Goal: Task Accomplishment & Management: Complete application form

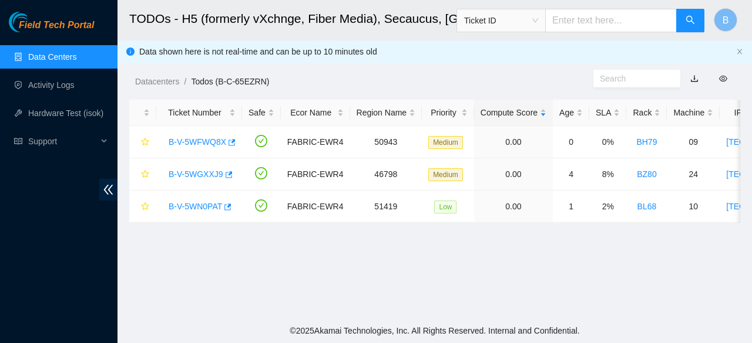
click at [52, 61] on link "Data Centers" at bounding box center [52, 56] width 48 height 9
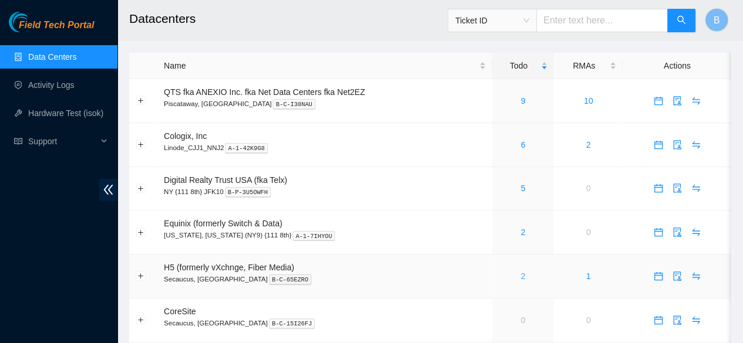
click at [522, 279] on link "2" at bounding box center [522, 276] width 5 height 9
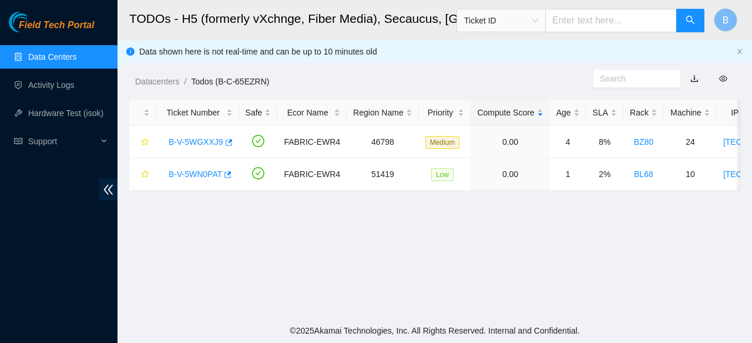
click at [32, 52] on link "Data Centers" at bounding box center [52, 56] width 48 height 9
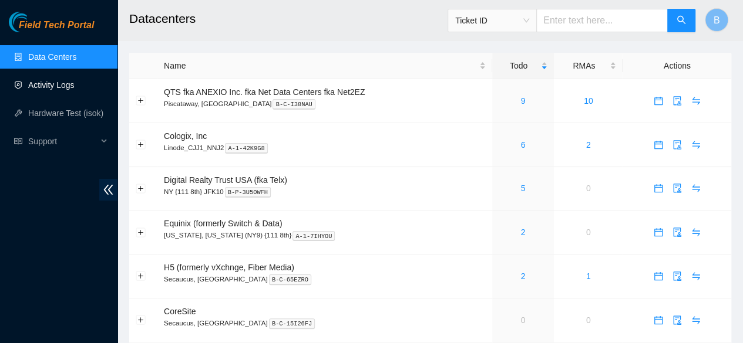
click at [73, 84] on link "Activity Logs" at bounding box center [51, 84] width 46 height 9
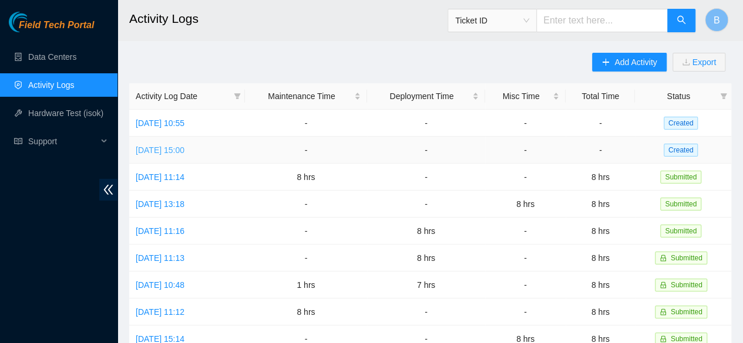
click at [184, 150] on link "[DATE] 15:00" at bounding box center [160, 150] width 49 height 9
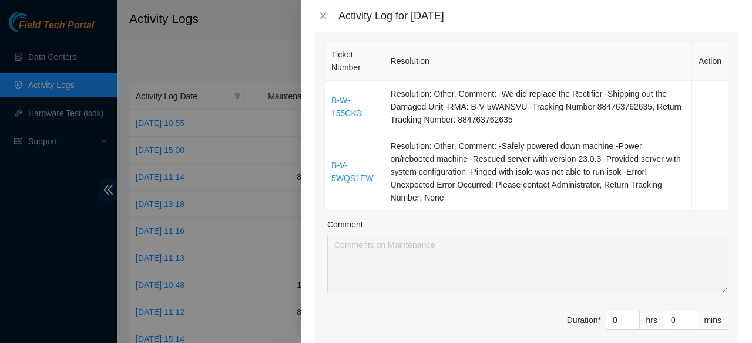
scroll to position [176, 0]
click at [608, 313] on input "0" at bounding box center [622, 320] width 33 height 18
type input "8"
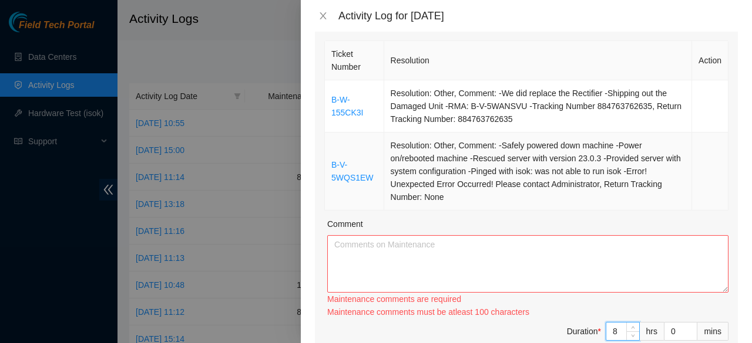
type input "8"
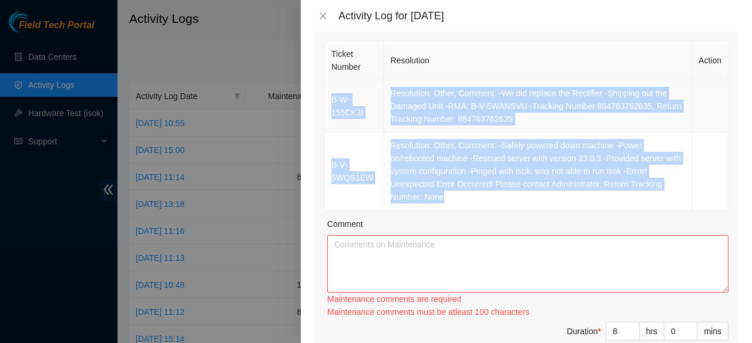
drag, startPoint x: 450, startPoint y: 197, endPoint x: 330, endPoint y: 103, distance: 152.7
click at [330, 103] on tbody "B-W-155CK3I Resolution: Other, Comment: -We did replace the Rectifier -Shipping…" at bounding box center [526, 145] width 403 height 130
copy tbody "B-W-155CK3I Resolution: Other, Comment: -We did replace the Rectifier -Shipping…"
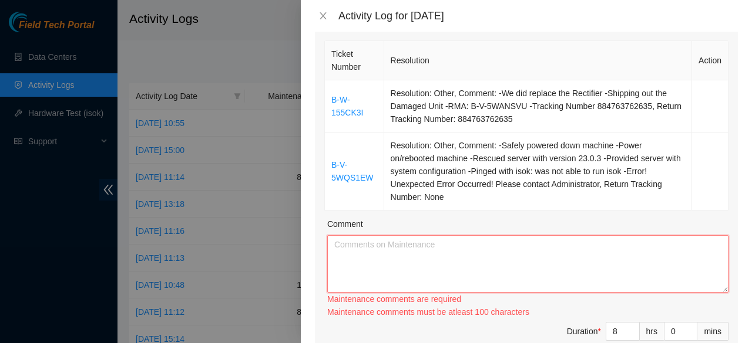
click at [380, 272] on textarea "Comment" at bounding box center [527, 264] width 401 height 58
paste textarea "B-W-155CK3I Resolution: Other, Comment: -We did replace the Rectifier -Shipping…"
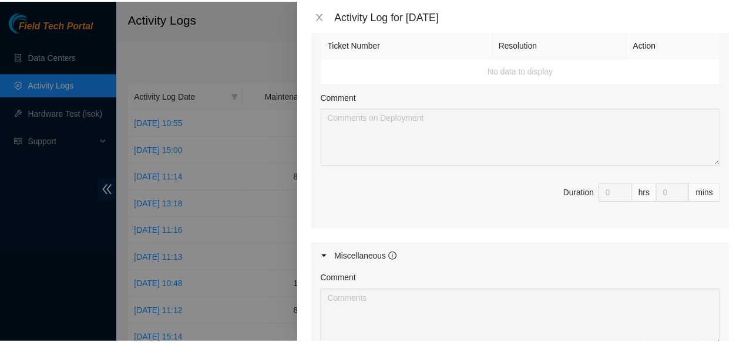
scroll to position [733, 0]
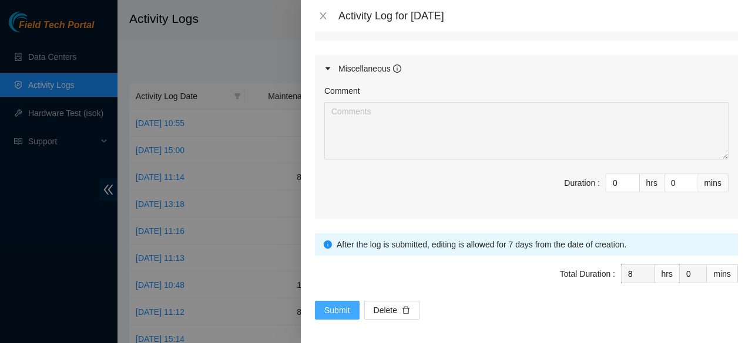
type textarea "B-W-155CK3I Resolution: Other, Comment: -We did replace the Rectifier -Shipping…"
click at [338, 309] on span "Submit" at bounding box center [337, 310] width 26 height 13
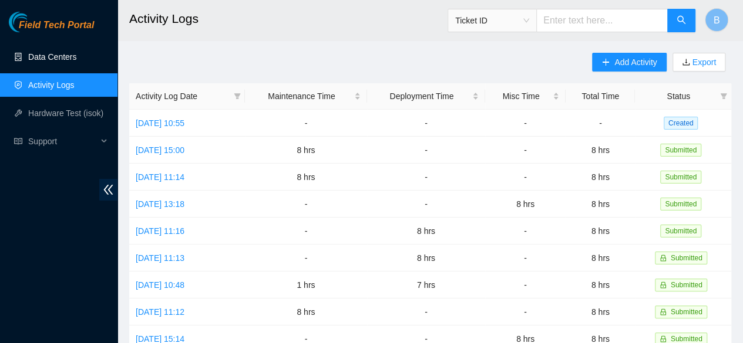
click at [63, 55] on link "Data Centers" at bounding box center [52, 56] width 48 height 9
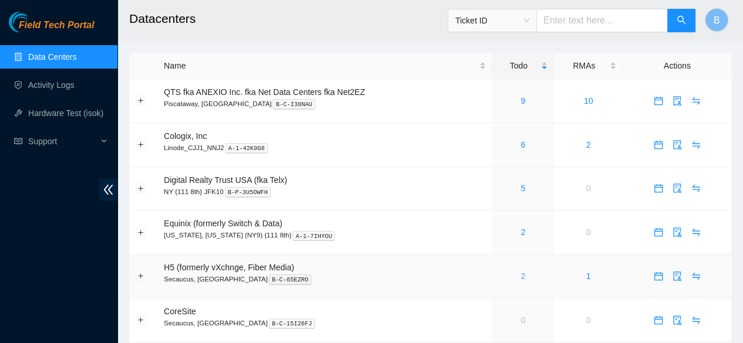
click at [520, 279] on link "2" at bounding box center [522, 276] width 5 height 9
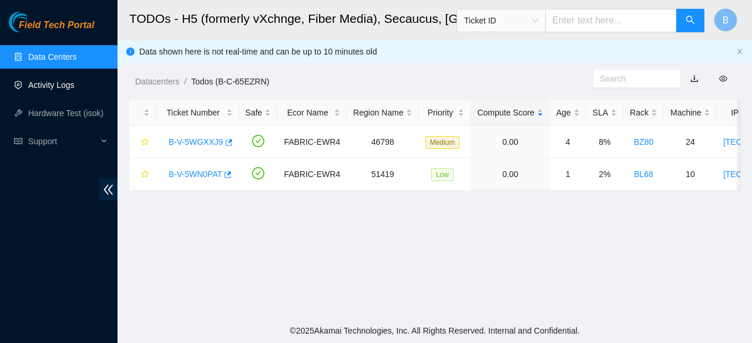
click at [45, 90] on link "Activity Logs" at bounding box center [51, 84] width 46 height 9
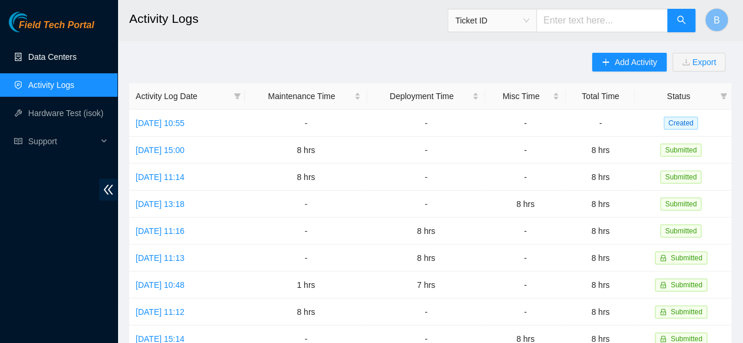
click at [28, 55] on link "Data Centers" at bounding box center [52, 56] width 48 height 9
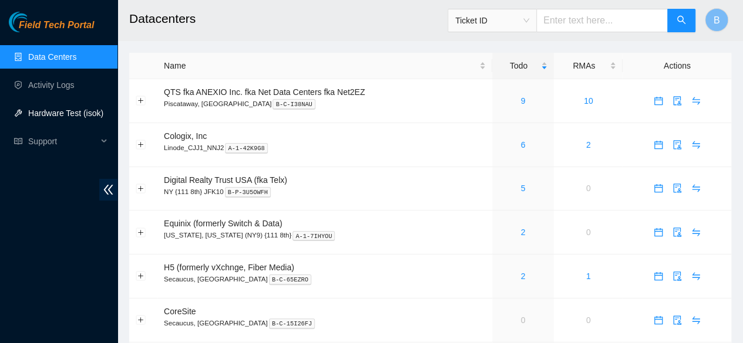
click at [62, 117] on link "Hardware Test (isok)" at bounding box center [65, 113] width 75 height 9
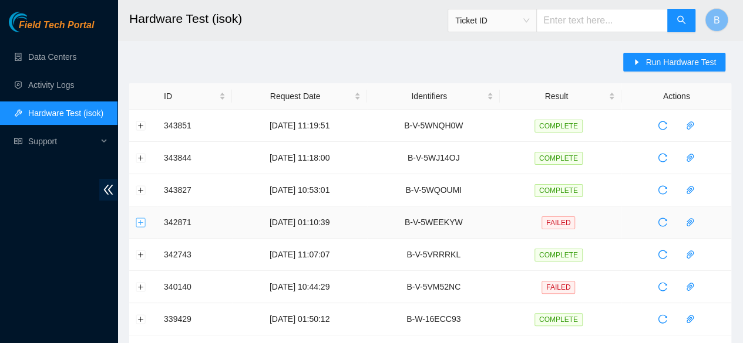
click at [140, 221] on button "Expand row" at bounding box center [140, 222] width 9 height 9
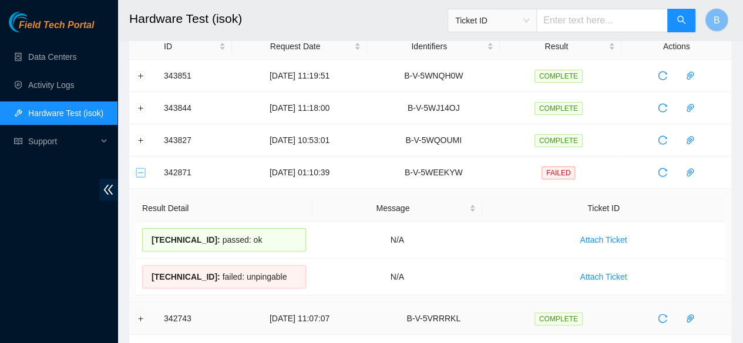
scroll to position [48, 0]
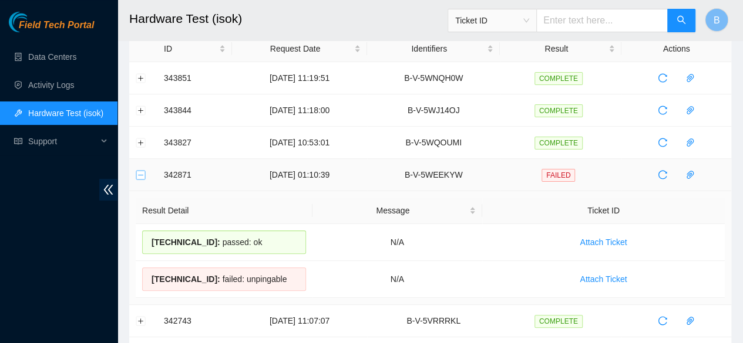
click at [142, 171] on button "Collapse row" at bounding box center [140, 174] width 9 height 9
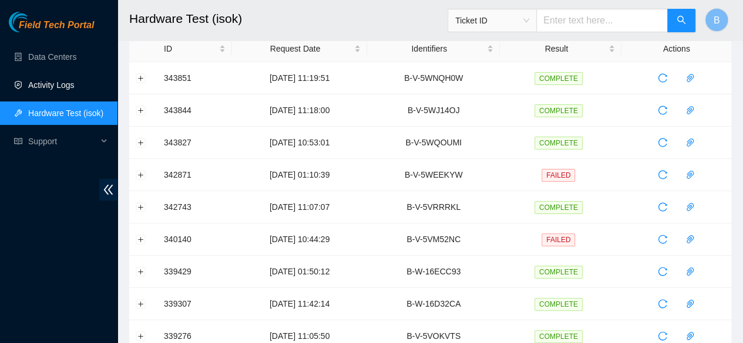
click at [48, 81] on link "Activity Logs" at bounding box center [51, 84] width 46 height 9
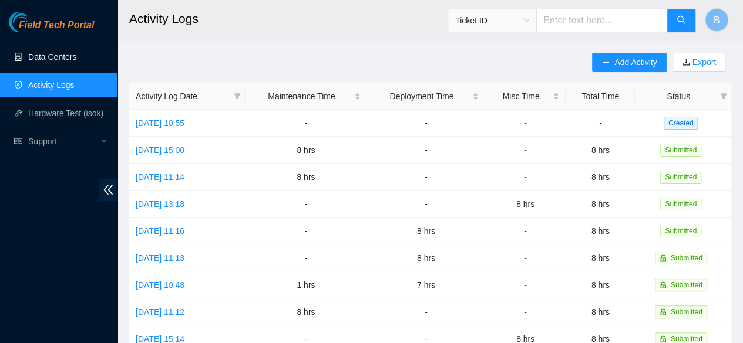
click at [63, 52] on link "Data Centers" at bounding box center [52, 56] width 48 height 9
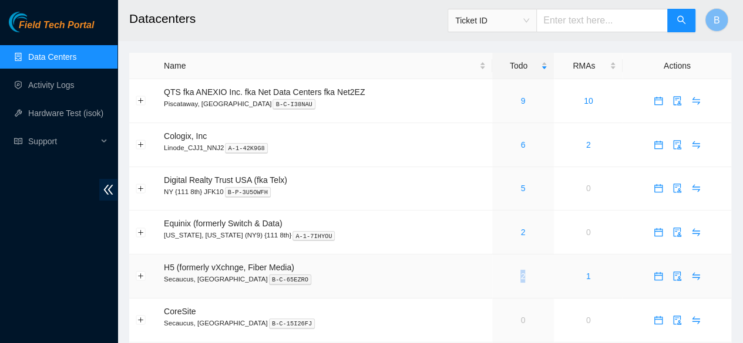
click at [522, 277] on div "2" at bounding box center [523, 276] width 49 height 13
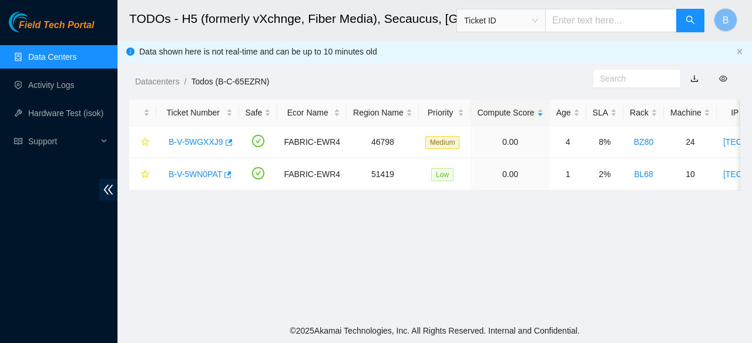
click at [522, 277] on main "TODOs - H5 (formerly vXchnge, Fiber Media), Secaucus, NJ Ticket ID B Data shown…" at bounding box center [434, 159] width 634 height 319
click at [28, 52] on link "Data Centers" at bounding box center [52, 56] width 48 height 9
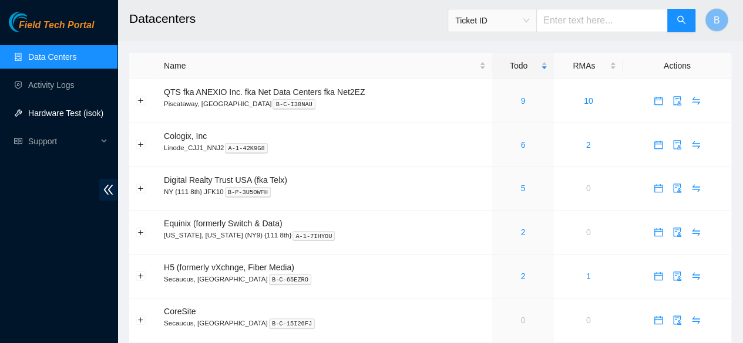
click at [62, 112] on link "Hardware Test (isok)" at bounding box center [65, 113] width 75 height 9
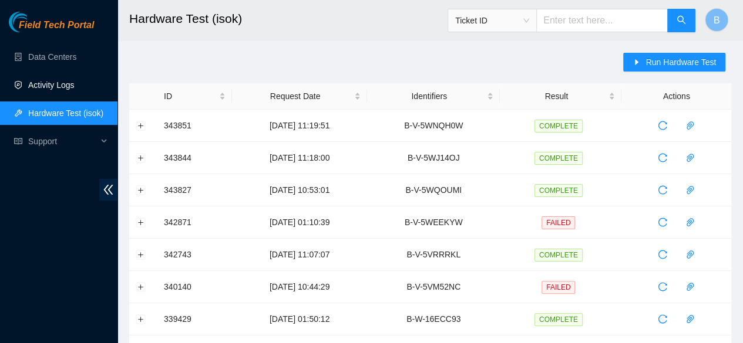
click at [49, 90] on link "Activity Logs" at bounding box center [51, 84] width 46 height 9
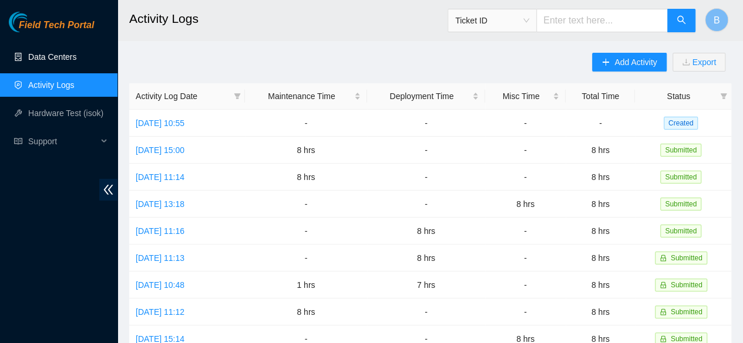
click at [36, 61] on link "Data Centers" at bounding box center [52, 56] width 48 height 9
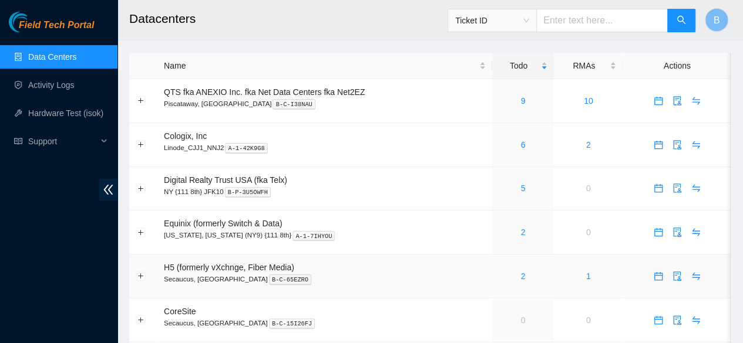
click at [525, 277] on div "2" at bounding box center [523, 276] width 49 height 13
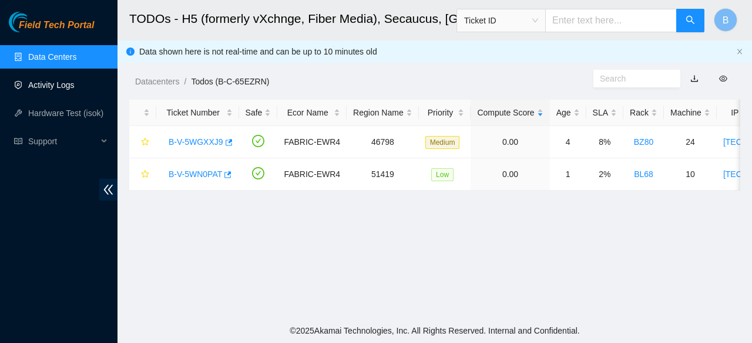
click at [68, 80] on link "Activity Logs" at bounding box center [51, 84] width 46 height 9
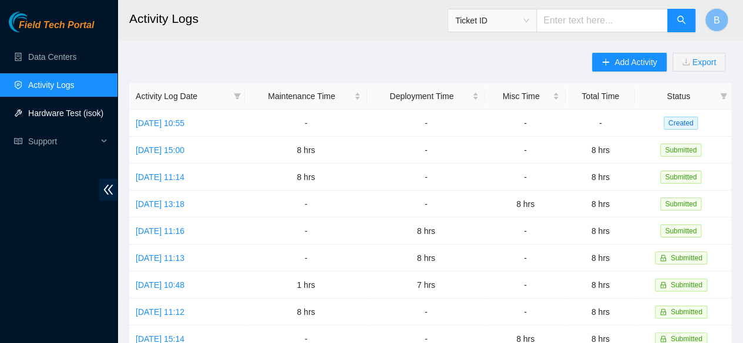
click at [41, 114] on link "Hardware Test (isok)" at bounding box center [65, 113] width 75 height 9
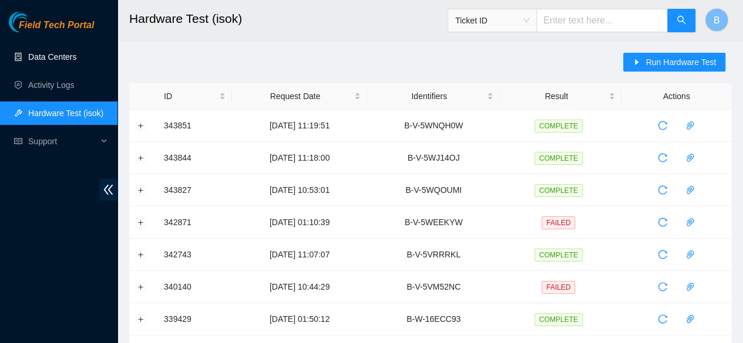
click at [36, 59] on link "Data Centers" at bounding box center [52, 56] width 48 height 9
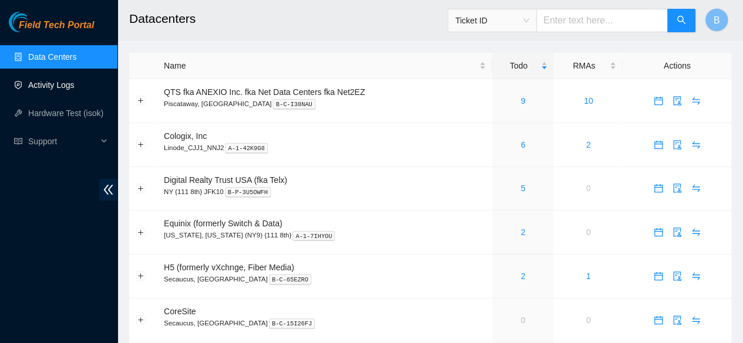
click at [68, 85] on link "Activity Logs" at bounding box center [51, 84] width 46 height 9
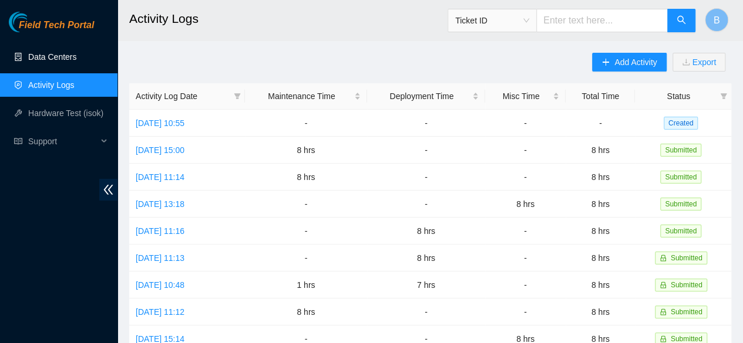
click at [41, 58] on link "Data Centers" at bounding box center [52, 56] width 48 height 9
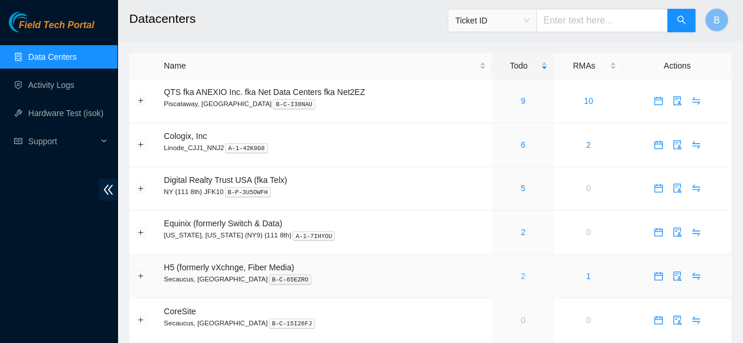
click at [522, 277] on link "2" at bounding box center [522, 276] width 5 height 9
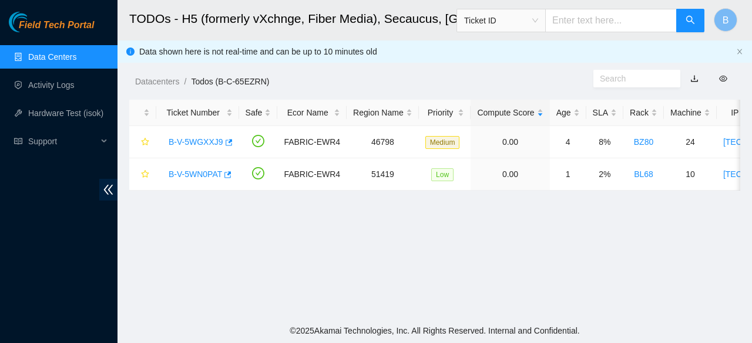
click at [72, 60] on link "Data Centers" at bounding box center [52, 56] width 48 height 9
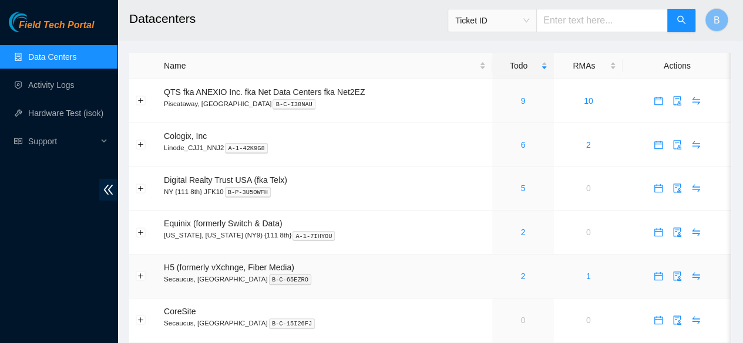
click at [524, 283] on div "2" at bounding box center [523, 276] width 49 height 13
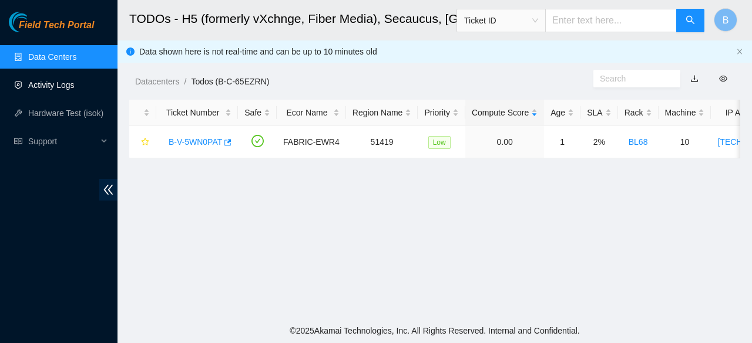
click at [60, 85] on link "Activity Logs" at bounding box center [51, 84] width 46 height 9
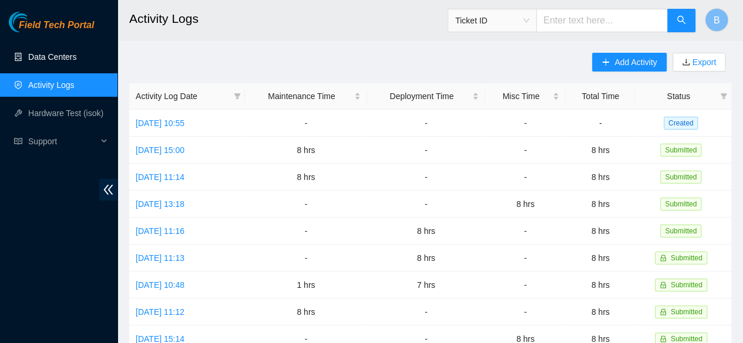
click at [67, 55] on link "Data Centers" at bounding box center [52, 56] width 48 height 9
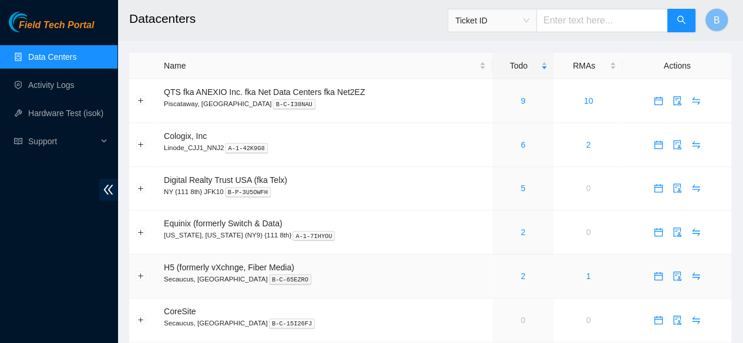
click at [518, 280] on div "2" at bounding box center [523, 276] width 49 height 13
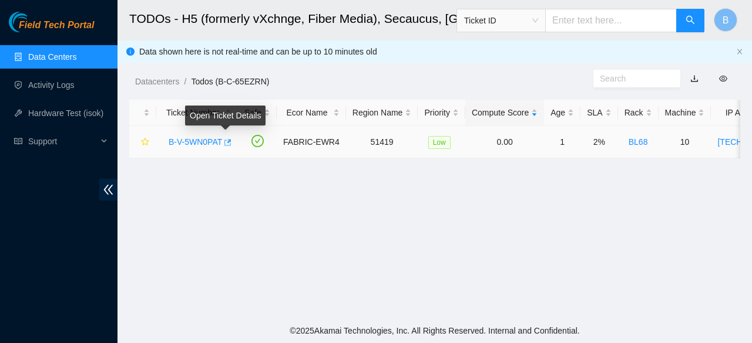
click at [227, 146] on icon "button" at bounding box center [227, 142] width 7 height 6
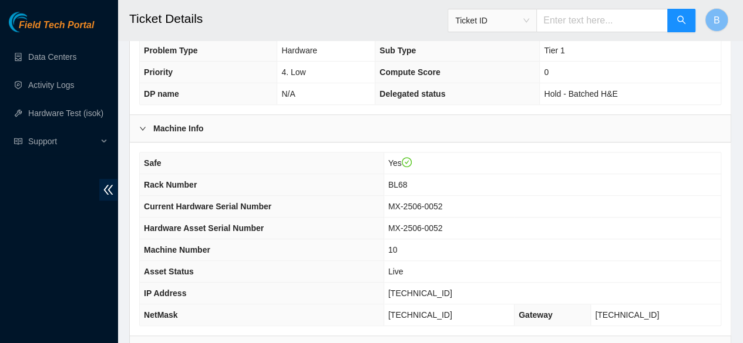
scroll to position [400, 0]
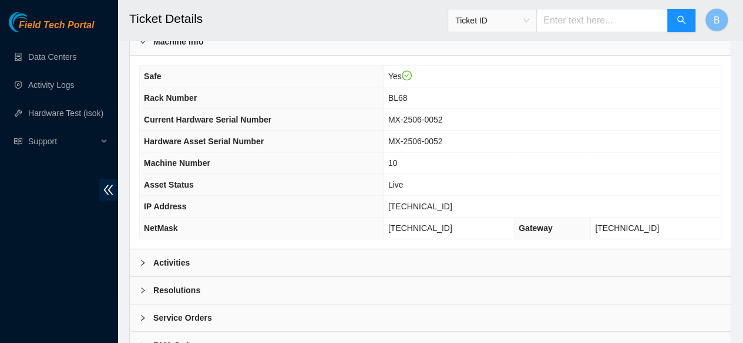
click at [160, 270] on b "Activities" at bounding box center [171, 263] width 36 height 13
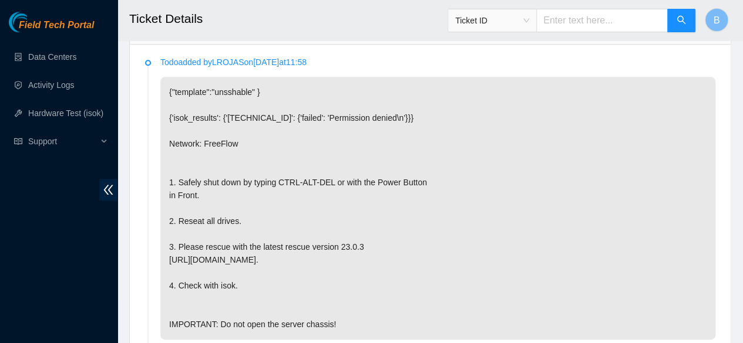
scroll to position [635, 0]
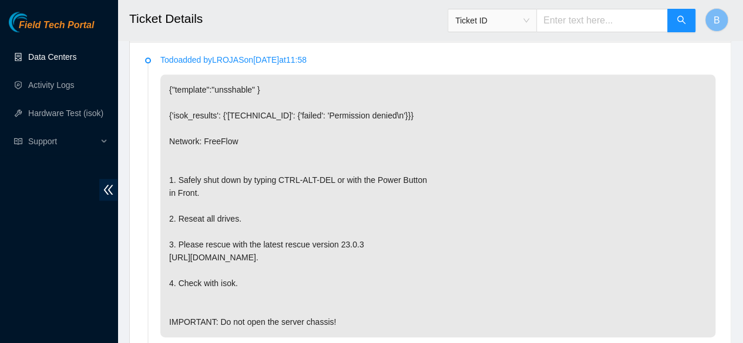
click at [52, 52] on link "Data Centers" at bounding box center [52, 56] width 48 height 9
